Goal: Task Accomplishment & Management: Manage account settings

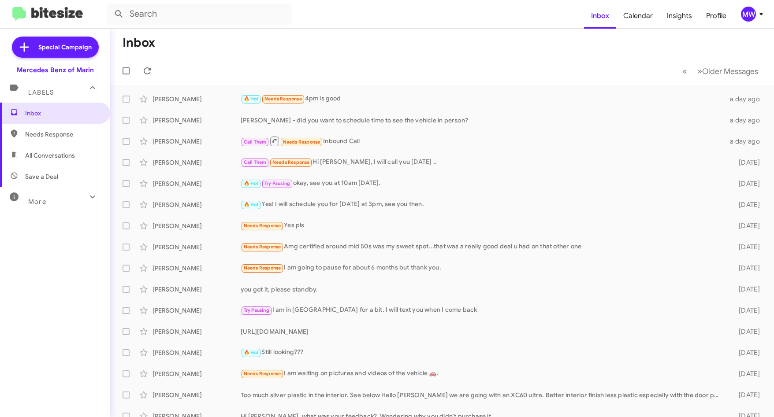
click at [62, 130] on span "Needs Response" at bounding box center [55, 134] width 110 height 21
type input "in:needs-response"
